Goal: Information Seeking & Learning: Learn about a topic

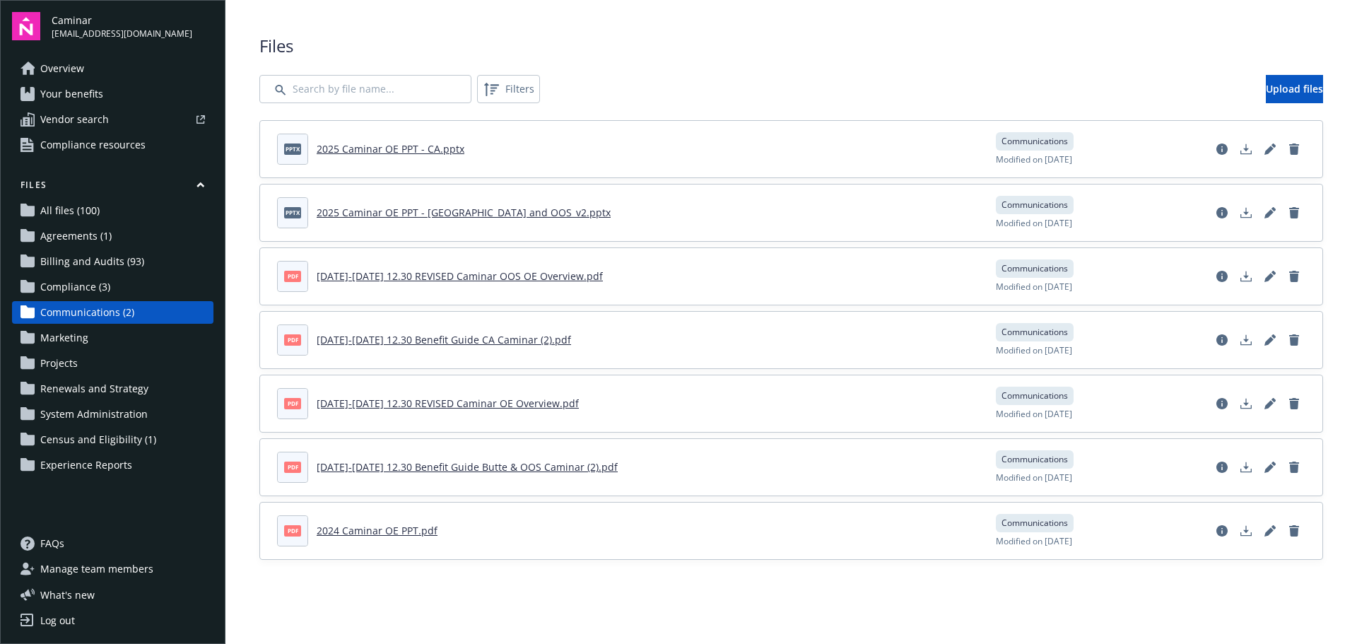
click at [72, 60] on span "Overview" at bounding box center [62, 68] width 44 height 23
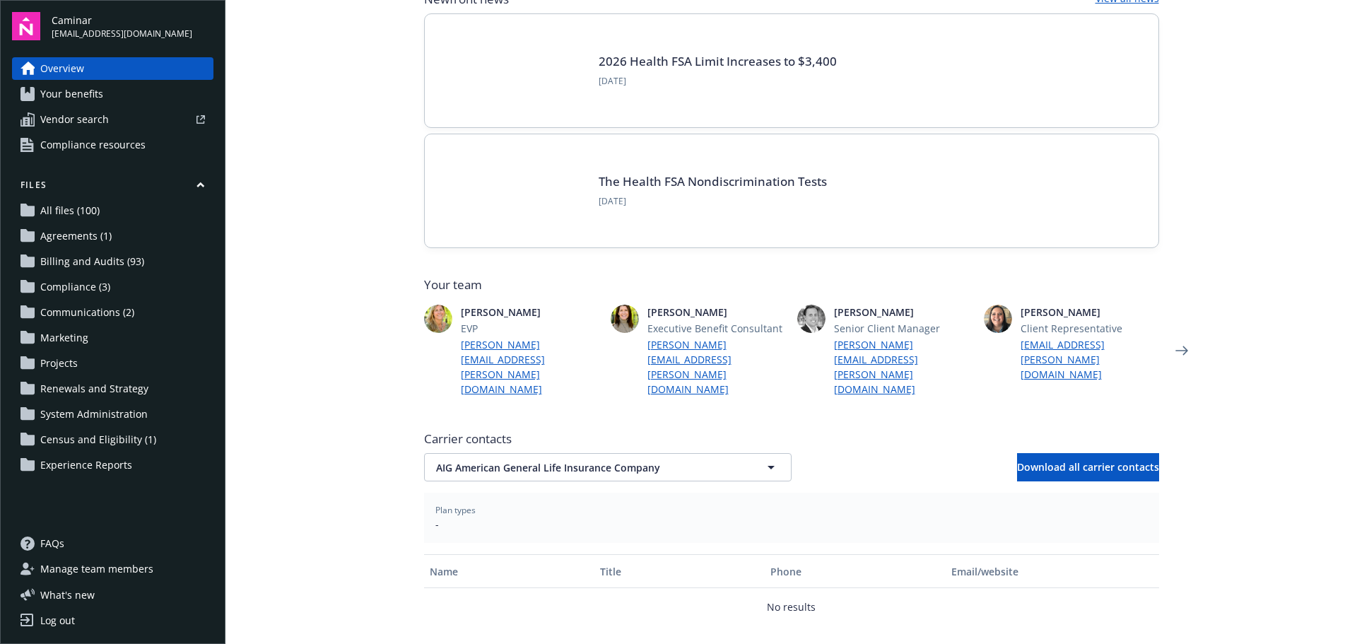
scroll to position [256, 0]
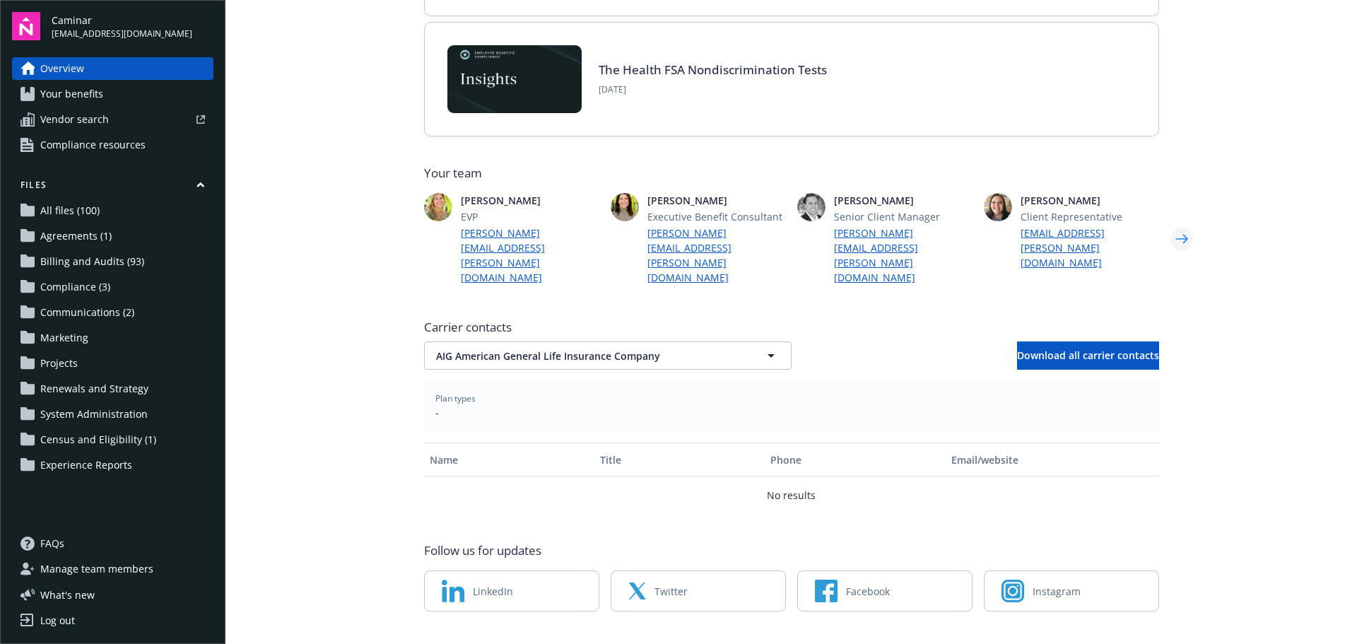
click at [1175, 225] on icon "Next" at bounding box center [1181, 239] width 23 height 28
click at [1170, 225] on icon "Next" at bounding box center [1181, 239] width 23 height 28
click at [1180, 225] on icon "Next" at bounding box center [1181, 239] width 23 height 28
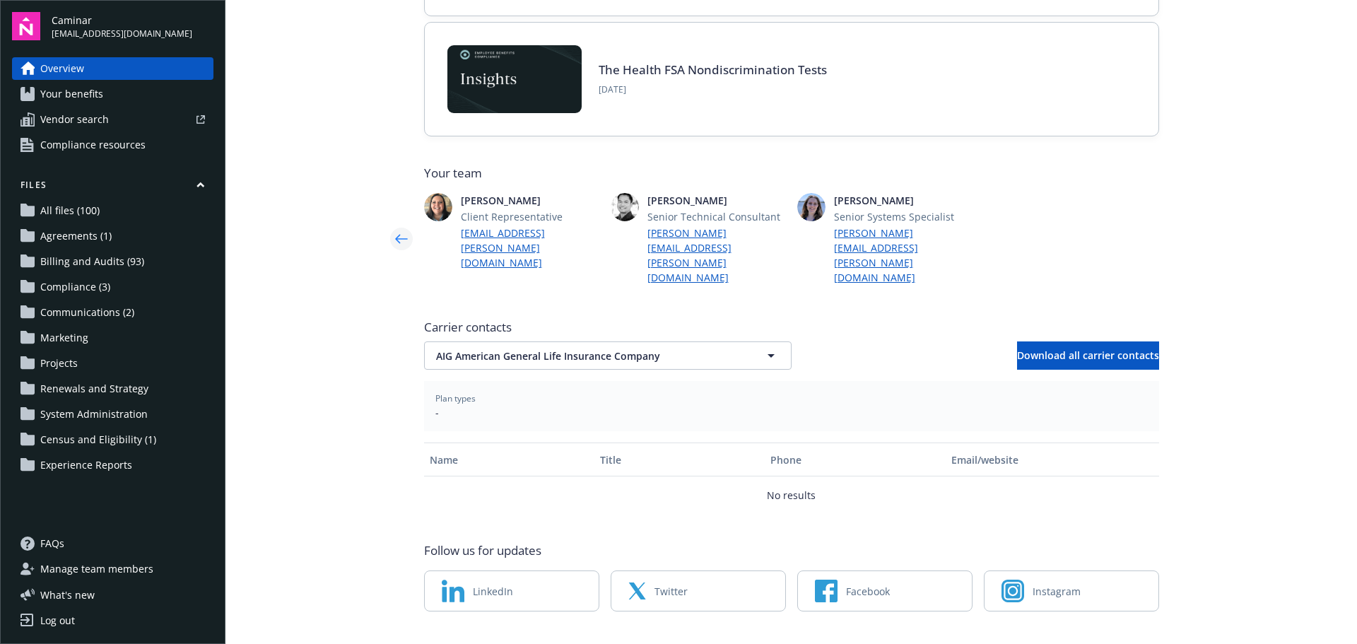
click at [399, 225] on icon "Previous" at bounding box center [401, 239] width 23 height 28
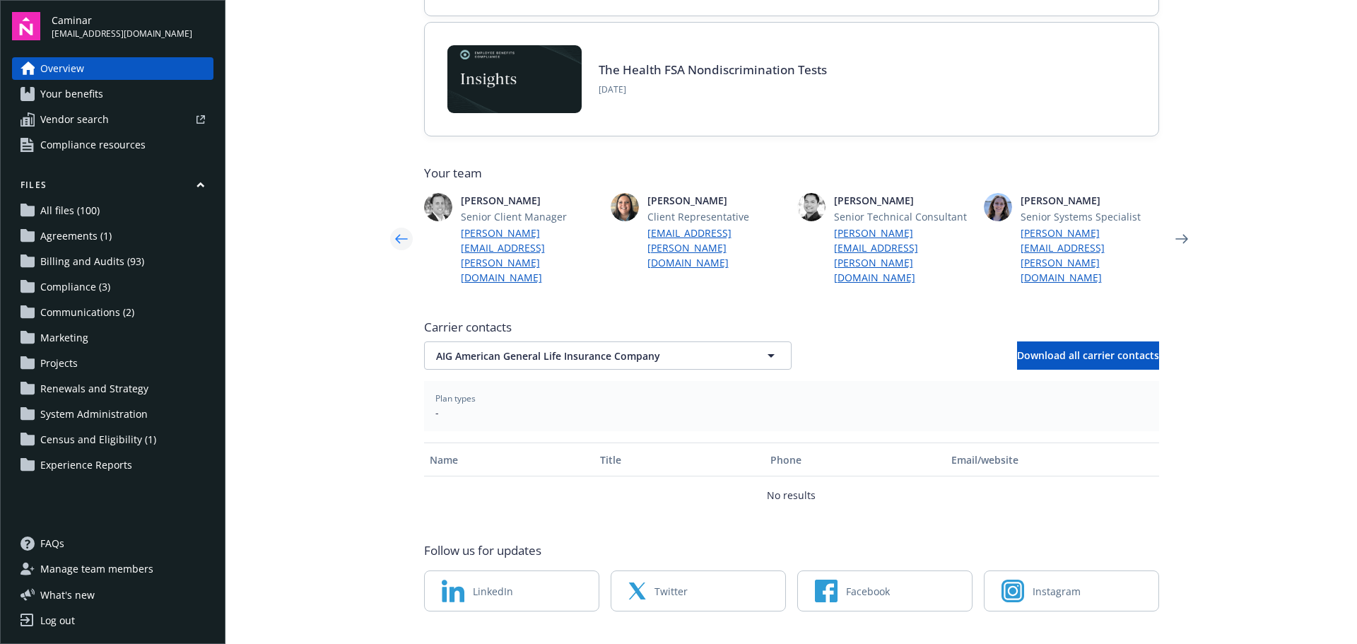
click at [399, 225] on icon "Previous" at bounding box center [401, 239] width 23 height 28
drag, startPoint x: 456, startPoint y: 199, endPoint x: 543, endPoint y: 206, distance: 87.2
click at [543, 206] on span "[PERSON_NAME]" at bounding box center [530, 200] width 138 height 15
click at [545, 199] on span "[PERSON_NAME]" at bounding box center [530, 200] width 138 height 15
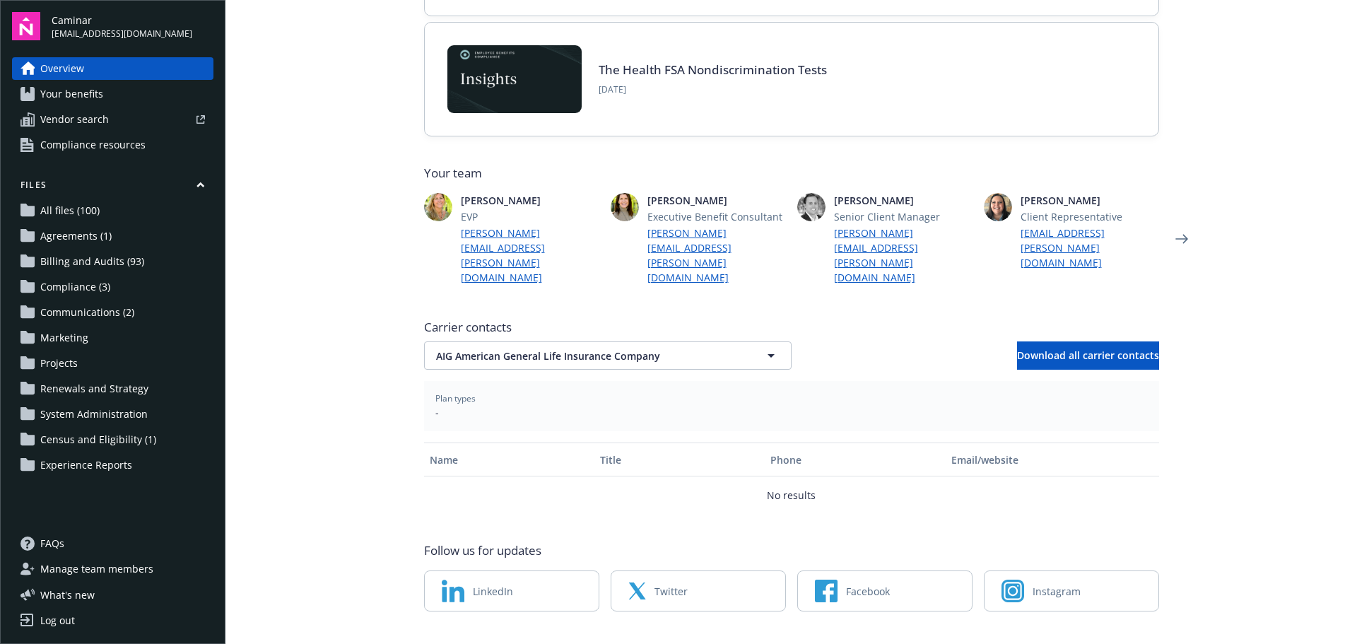
click at [545, 199] on span "[PERSON_NAME]" at bounding box center [530, 200] width 138 height 15
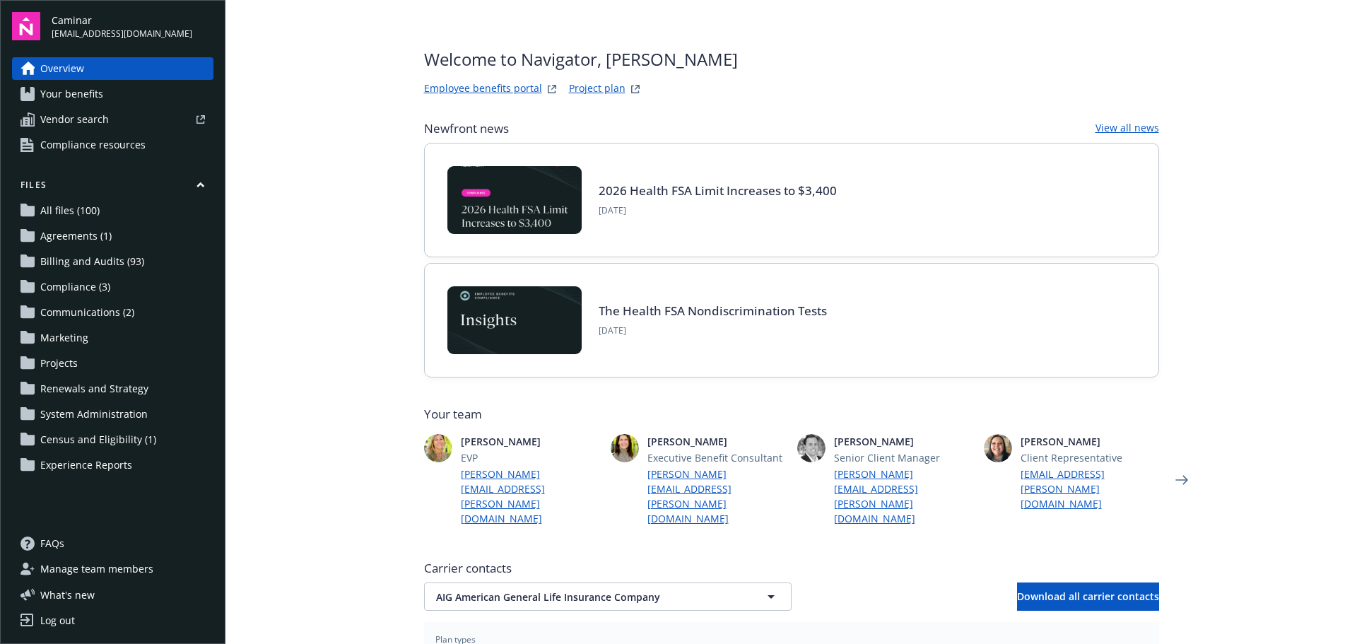
scroll to position [0, 0]
